Goal: Submit feedback/report problem

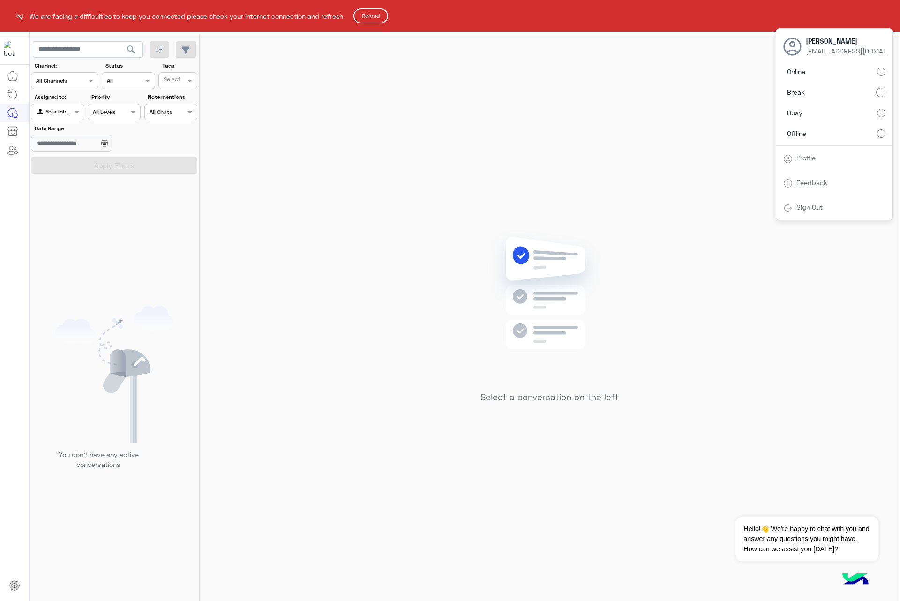
click at [826, 134] on html "We are facing a difficulties to keep you connected please check your internet c…" at bounding box center [450, 300] width 900 height 601
click at [372, 6] on html "We are facing a difficulties to keep you connected please check your internet c…" at bounding box center [450, 300] width 900 height 601
click at [371, 16] on button "Reload" at bounding box center [370, 15] width 35 height 15
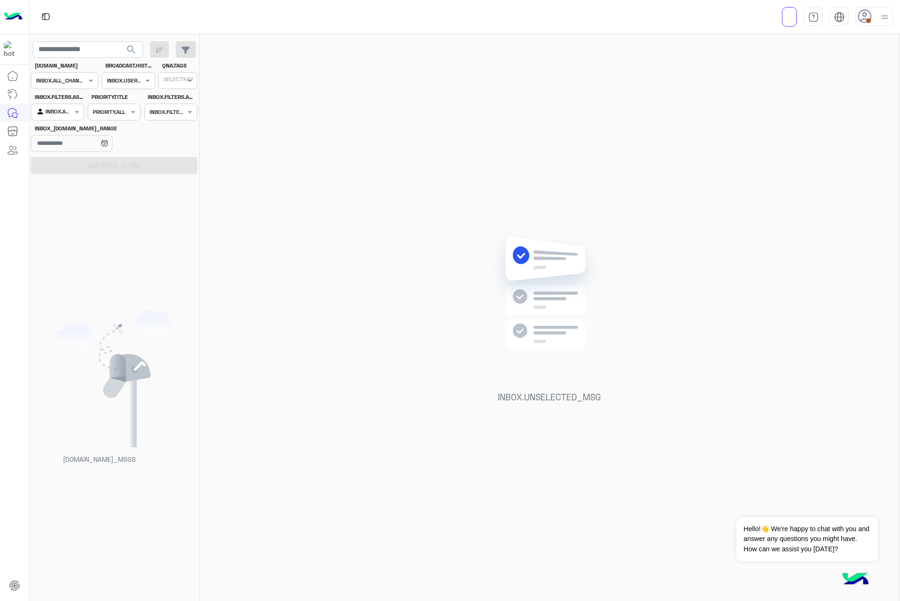
click at [872, 14] on icon at bounding box center [865, 16] width 14 height 14
click at [823, 131] on label at bounding box center [834, 128] width 102 height 15
